Goal: Information Seeking & Learning: Check status

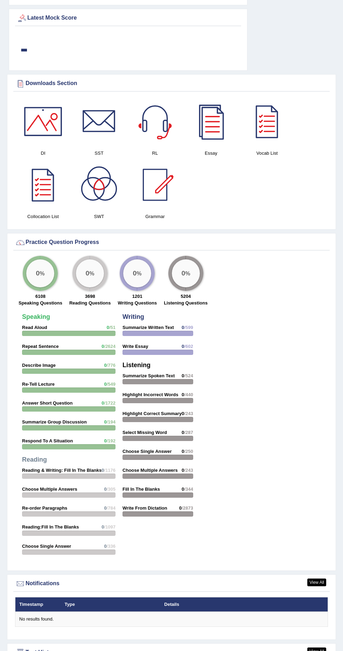
scroll to position [596, 0]
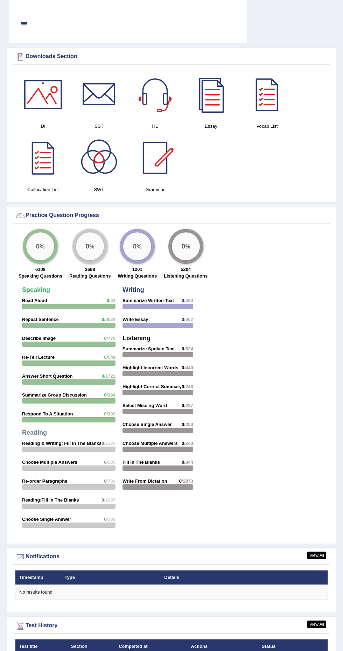
click at [209, 651] on em "Not evaluated" at bounding box center [205, 661] width 28 height 5
click at [210, 651] on em "Not evaluated" at bounding box center [205, 661] width 28 height 5
click at [286, 651] on div "Completed" at bounding box center [275, 661] width 27 height 7
click at [295, 649] on th "Status" at bounding box center [293, 646] width 70 height 15
click at [317, 605] on div "Timestamp Type Details No results found." at bounding box center [171, 589] width 317 height 39
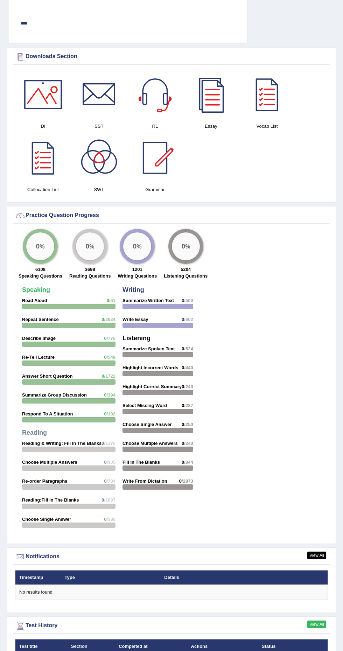
click at [320, 621] on link "View All" at bounding box center [316, 625] width 19 height 8
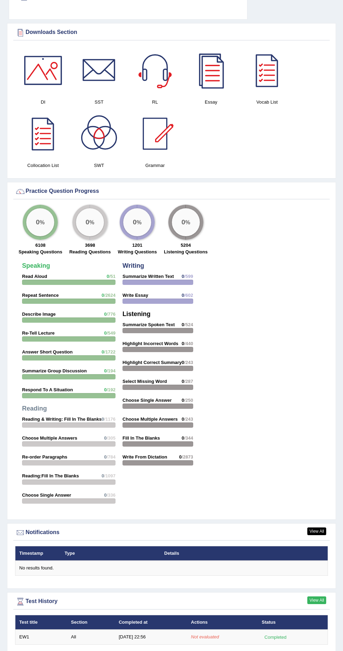
scroll to position [640, 0]
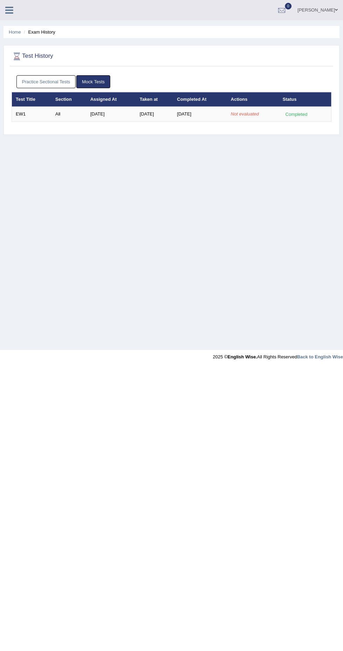
click at [287, 13] on div at bounding box center [282, 10] width 11 height 11
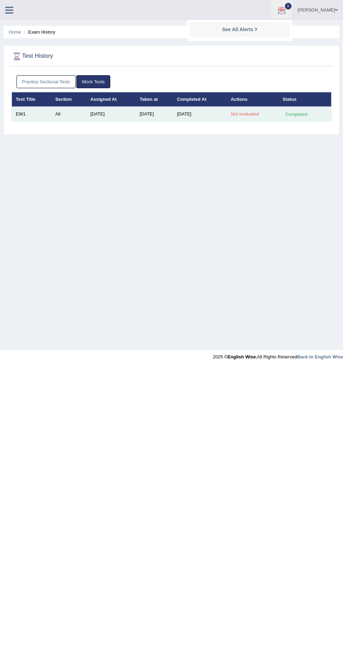
click at [246, 113] on em "Not evaluated" at bounding box center [245, 113] width 28 height 5
click at [253, 113] on em "Not evaluated" at bounding box center [245, 113] width 28 height 5
click at [190, 113] on td "Aug 29, 2025" at bounding box center [200, 114] width 54 height 15
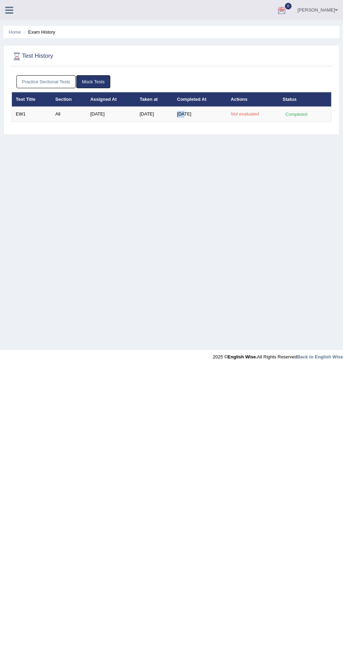
click at [336, 10] on span at bounding box center [336, 10] width 3 height 5
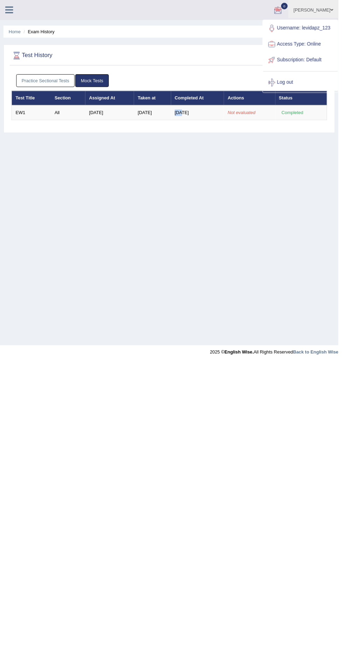
click at [249, 220] on div "Home Exam History Test History Practice Sectional Tests Mock Tests Test Title S…" at bounding box center [171, 175] width 343 height 350
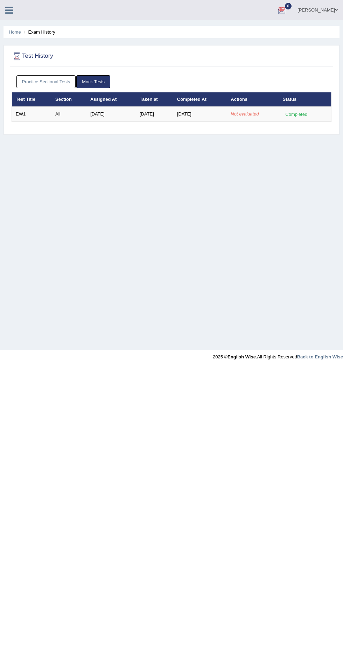
click at [12, 33] on link "Home" at bounding box center [15, 31] width 12 height 5
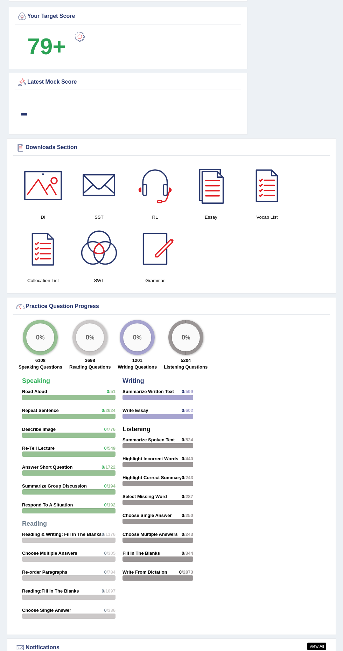
scroll to position [596, 0]
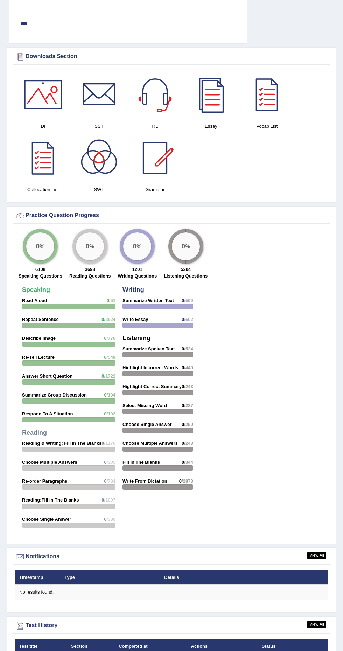
click at [275, 651] on div "Completed" at bounding box center [275, 661] width 27 height 7
click at [270, 651] on div "Completed" at bounding box center [275, 661] width 27 height 7
click at [275, 651] on div "Completed" at bounding box center [275, 661] width 27 height 7
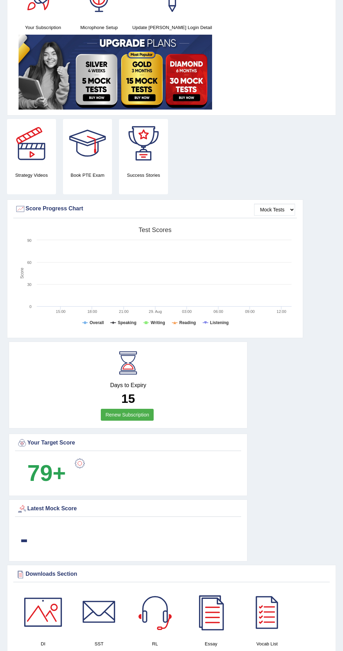
scroll to position [0, 0]
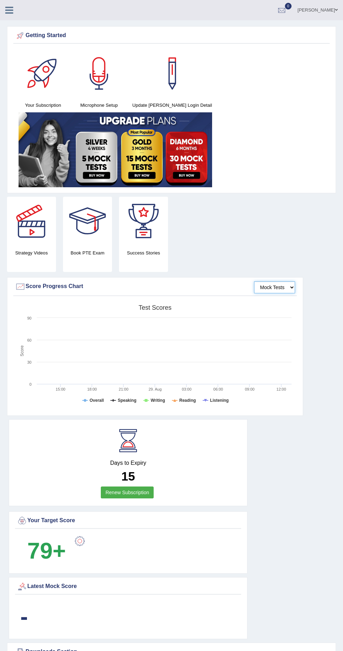
click at [274, 292] on select "Mock Tests" at bounding box center [274, 288] width 41 height 12
click at [254, 282] on select "Mock Tests" at bounding box center [274, 288] width 41 height 12
click at [86, 219] on div at bounding box center [87, 221] width 49 height 49
click at [156, 229] on div at bounding box center [143, 221] width 49 height 49
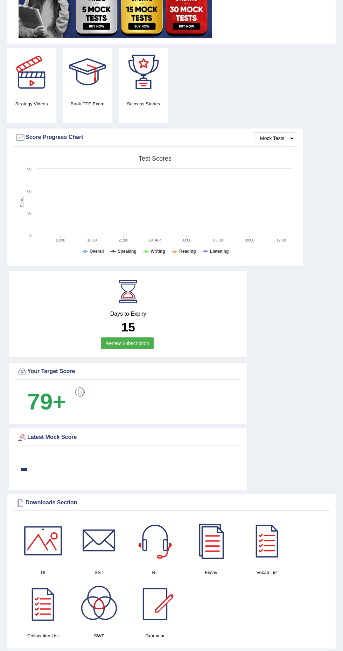
scroll to position [149, 0]
click at [83, 395] on div at bounding box center [80, 392] width 14 height 14
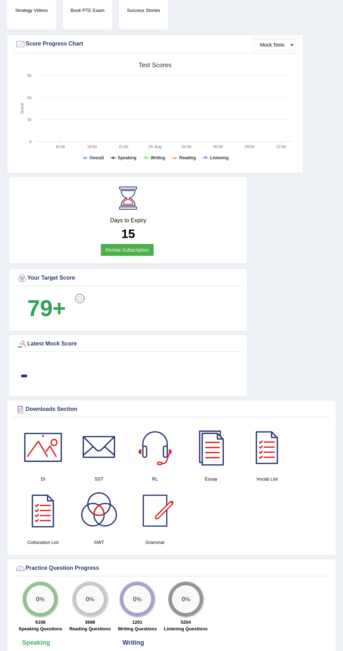
scroll to position [236, 0]
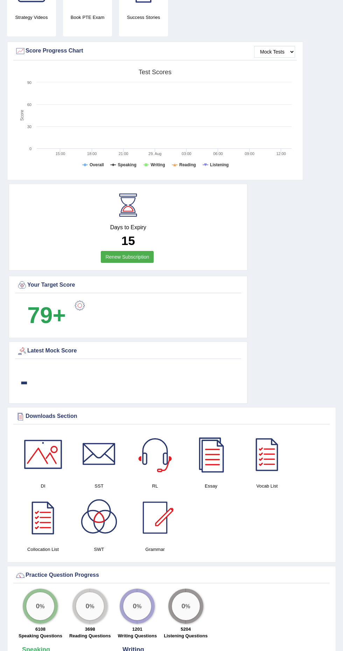
click at [28, 373] on b "-" at bounding box center [24, 381] width 8 height 26
click at [28, 389] on b "-" at bounding box center [24, 381] width 8 height 26
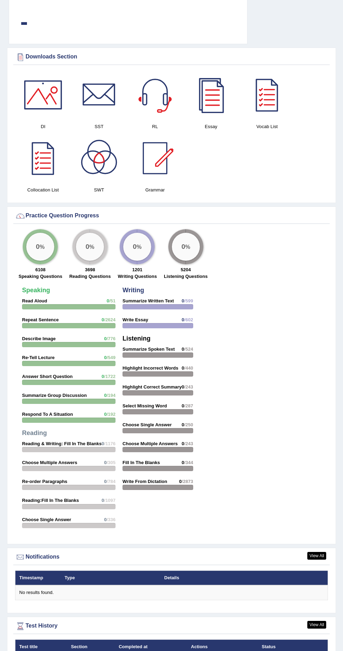
scroll to position [596, 0]
click at [27, 651] on td "EW1" at bounding box center [41, 661] width 52 height 15
click at [215, 651] on em "Not evaluated" at bounding box center [205, 661] width 28 height 5
click at [282, 651] on div "Completed" at bounding box center [275, 661] width 27 height 7
click at [49, 168] on div at bounding box center [43, 157] width 49 height 49
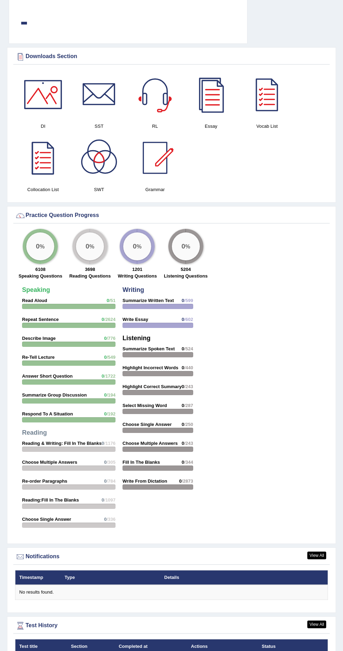
scroll to position [628, 0]
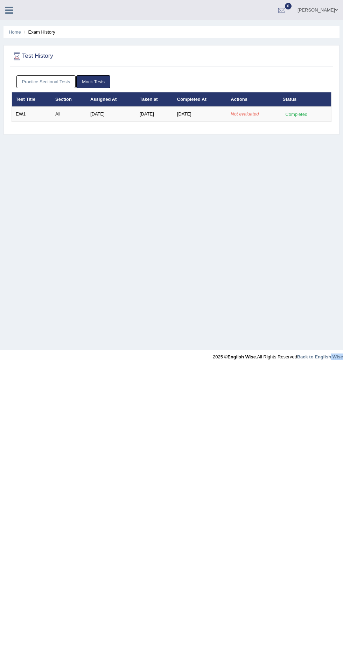
click at [253, 266] on div "Home Exam History Test History Practice Sectional Tests Mock Tests Test Title S…" at bounding box center [171, 175] width 343 height 350
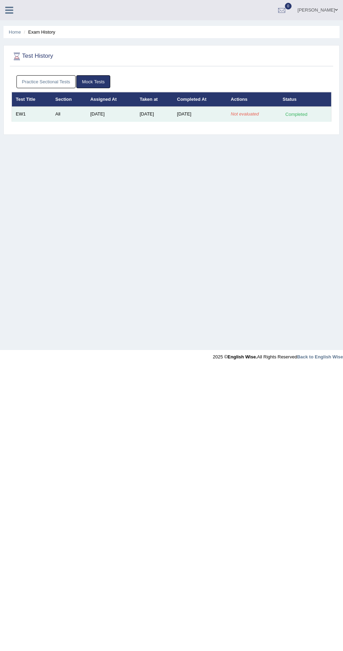
click at [295, 117] on div "Completed" at bounding box center [296, 114] width 27 height 7
click at [307, 117] on div "Completed" at bounding box center [296, 114] width 27 height 7
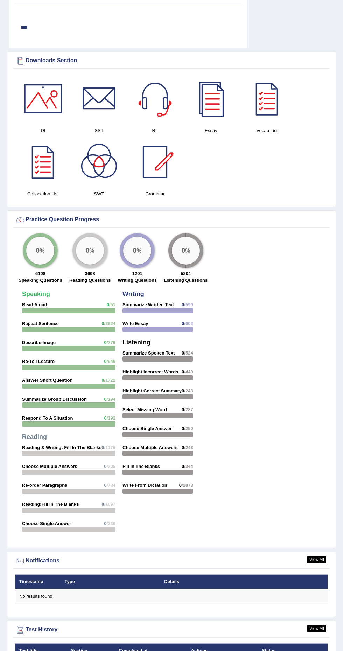
scroll to position [596, 0]
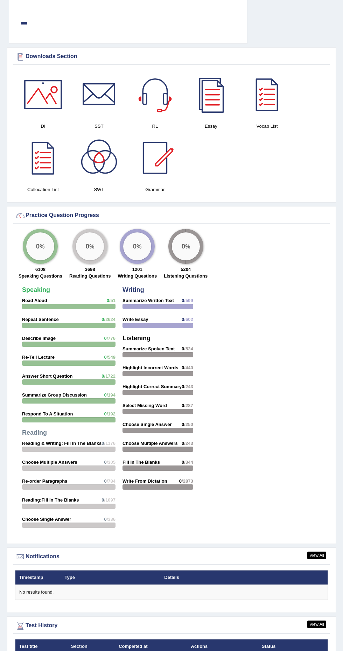
click at [150, 651] on td "[DATE] 22:56" at bounding box center [151, 661] width 72 height 15
click at [143, 215] on div "Practice Question Progress" at bounding box center [171, 215] width 313 height 11
click at [276, 651] on td "Completed" at bounding box center [293, 661] width 70 height 15
click at [269, 651] on div "Completed" at bounding box center [275, 661] width 27 height 7
click at [273, 651] on div "Completed" at bounding box center [275, 661] width 27 height 7
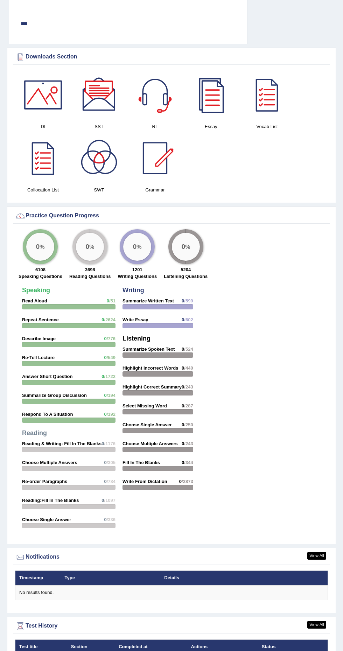
scroll to position [588, 0]
